Goal: Find specific page/section: Find specific page/section

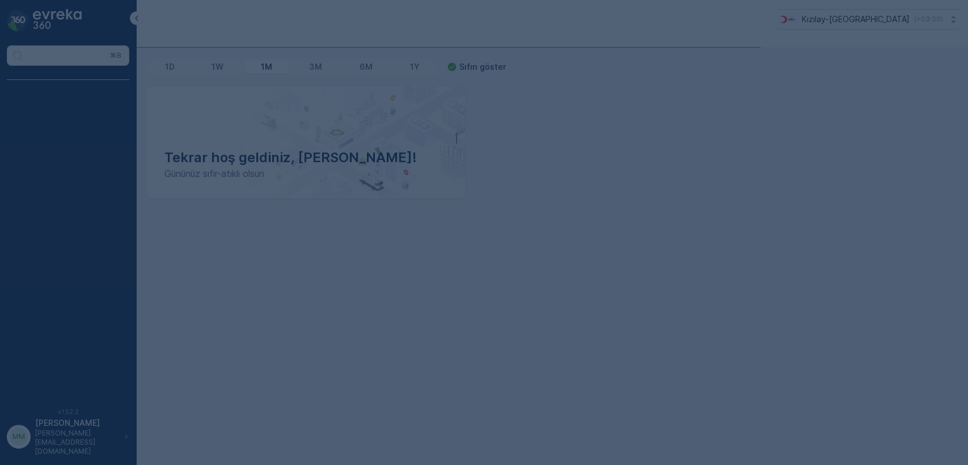
click at [866, 92] on div at bounding box center [484, 232] width 968 height 465
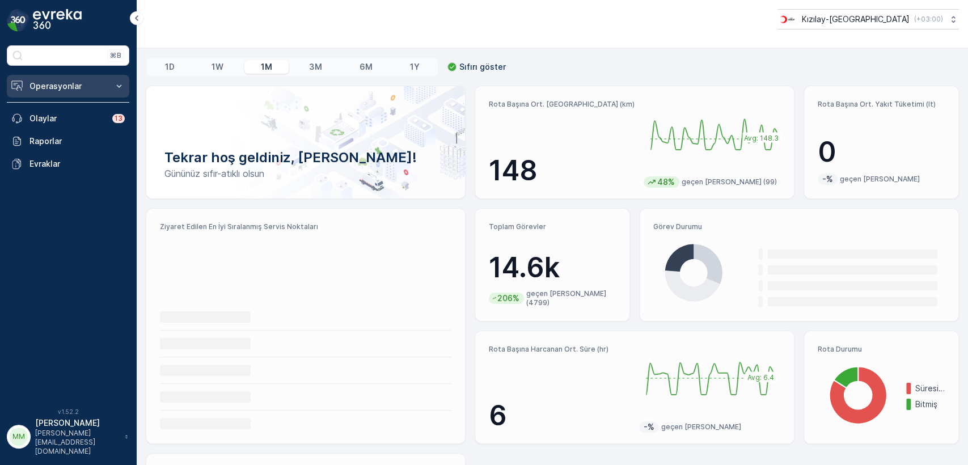
click at [95, 88] on p "Operasyonlar" at bounding box center [67, 86] width 77 height 11
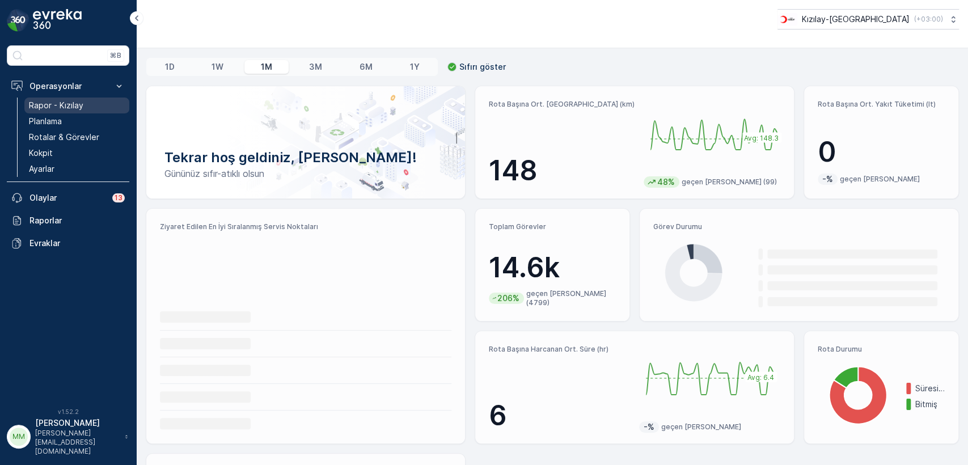
click at [65, 103] on p "Rapor - Kızılay" at bounding box center [56, 105] width 54 height 11
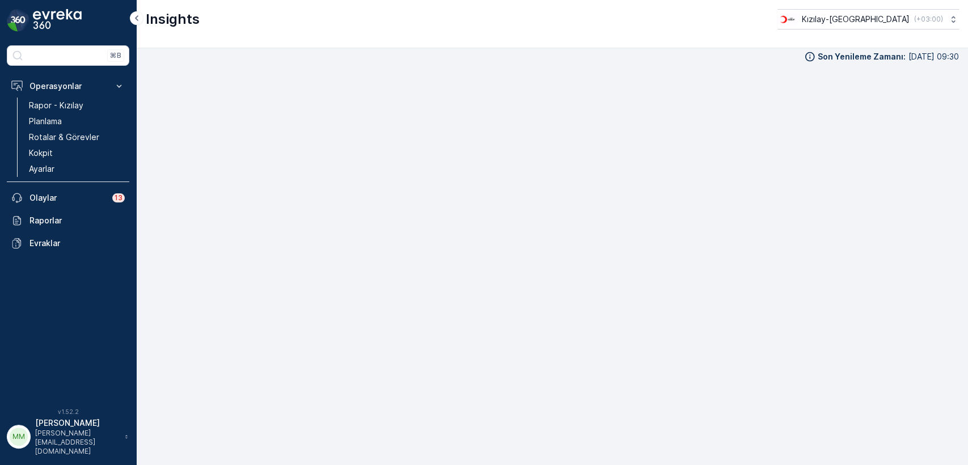
scroll to position [12, 0]
drag, startPoint x: 720, startPoint y: 71, endPoint x: 717, endPoint y: 99, distance: 27.4
drag, startPoint x: 921, startPoint y: 51, endPoint x: 937, endPoint y: 58, distance: 18.0
click at [937, 58] on div "Son Yenileme Zamanı : 14.10.2025 09:30" at bounding box center [552, 256] width 831 height 417
